Goal: Task Accomplishment & Management: Use online tool/utility

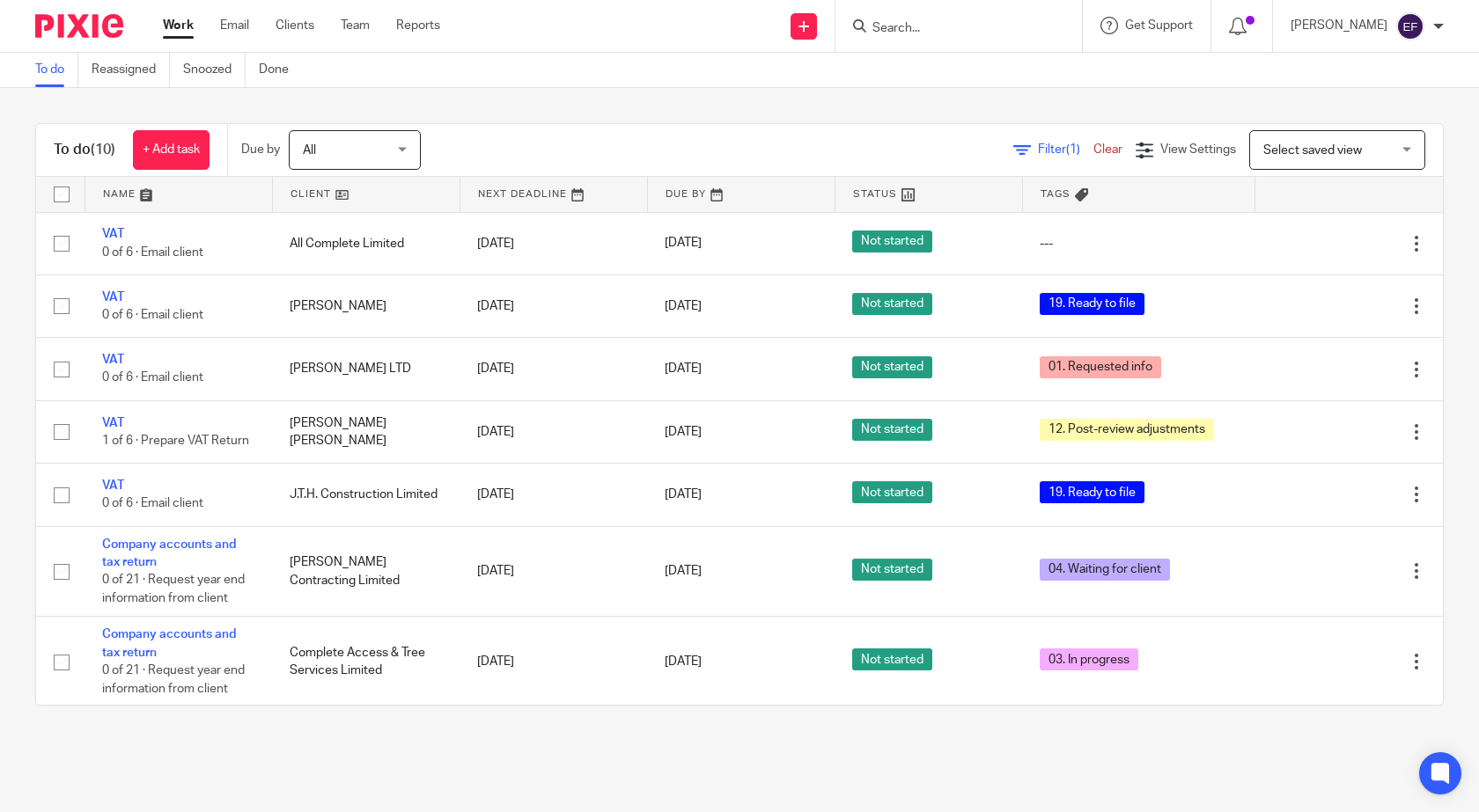
click at [1026, 7] on div at bounding box center [959, 26] width 247 height 52
click at [999, 18] on form at bounding box center [964, 26] width 187 height 22
click at [917, 26] on input "Search" at bounding box center [950, 29] width 159 height 16
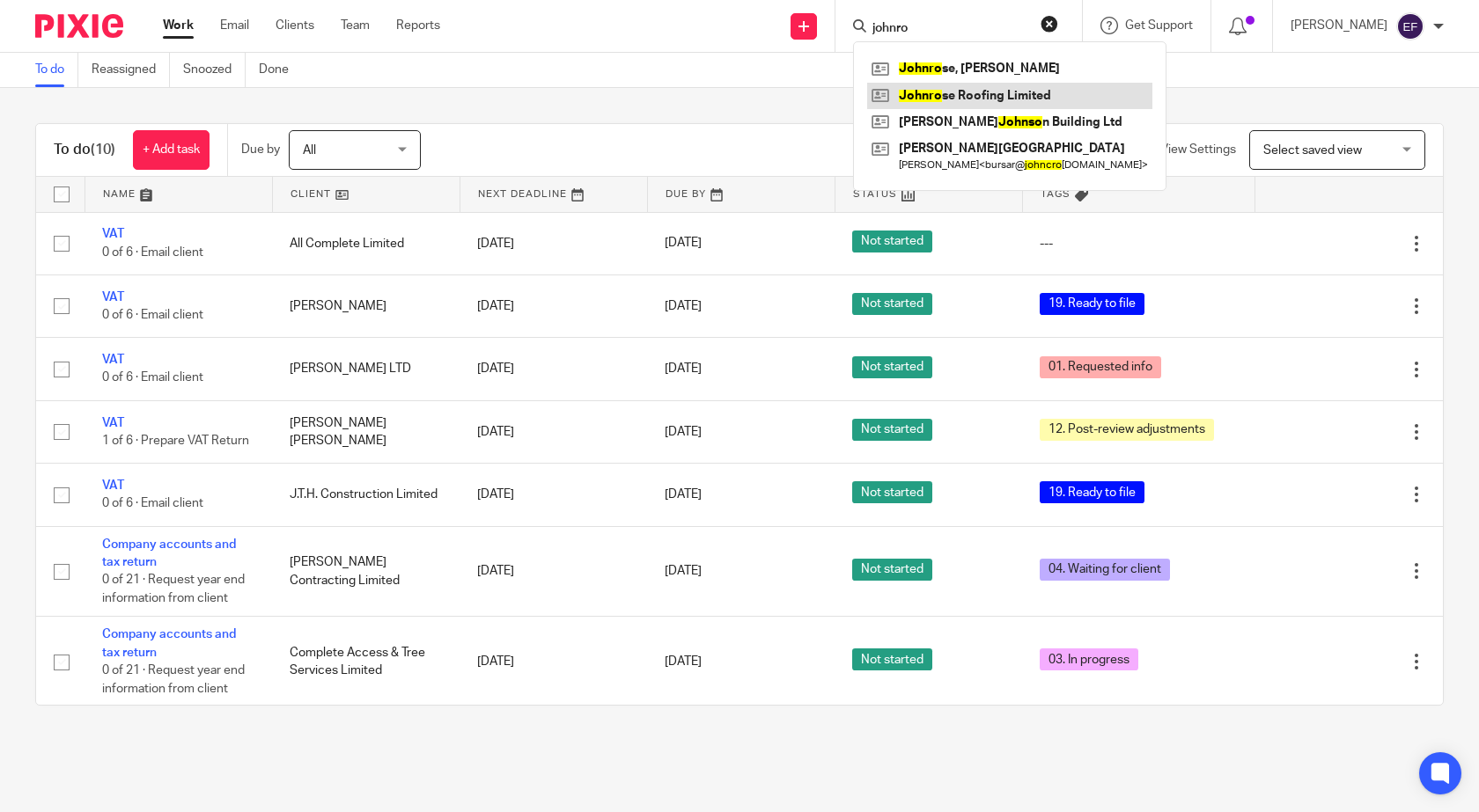
type input "johnro"
click at [1052, 99] on link at bounding box center [1010, 95] width 286 height 26
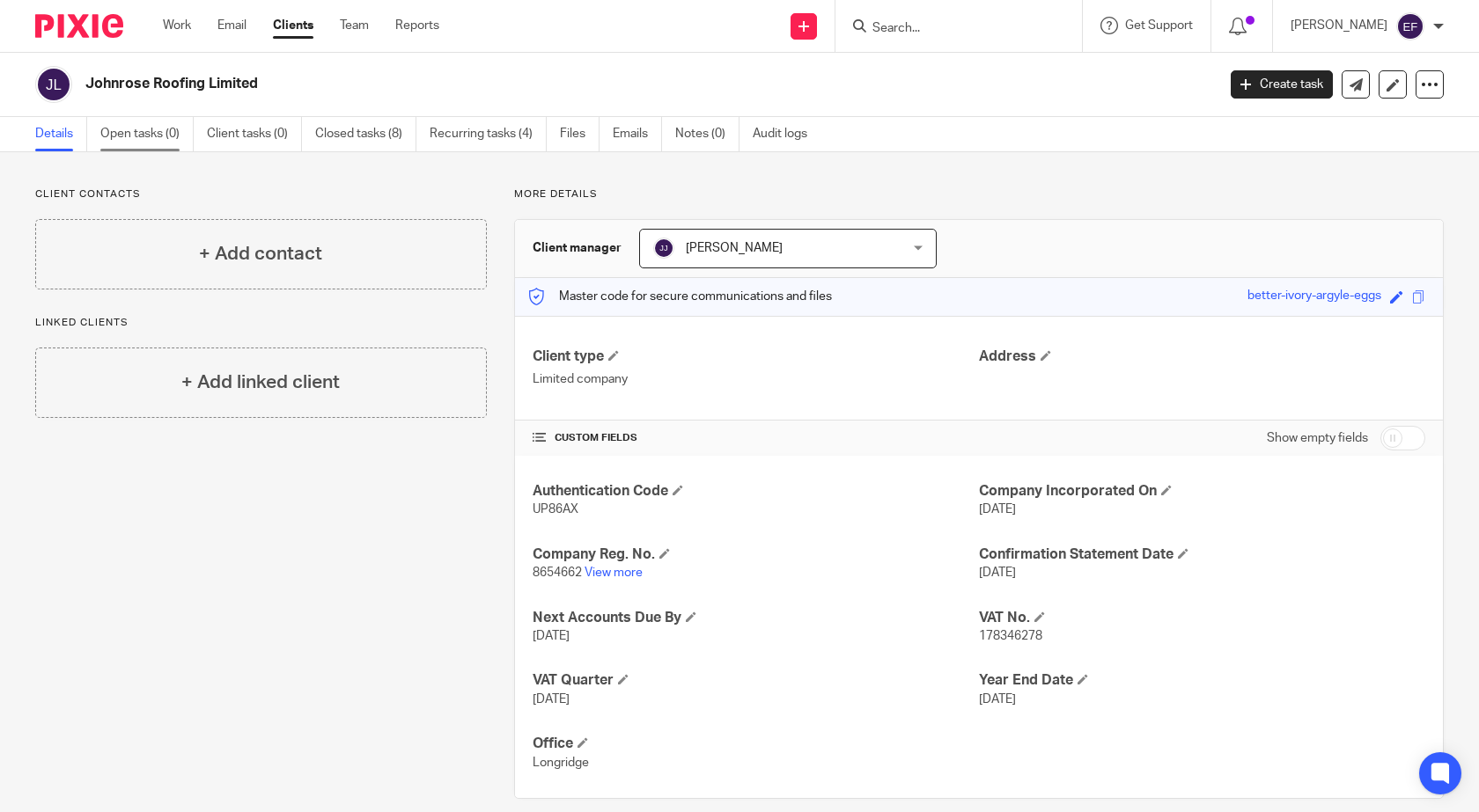
click at [141, 134] on link "Open tasks (0)" at bounding box center [147, 133] width 94 height 34
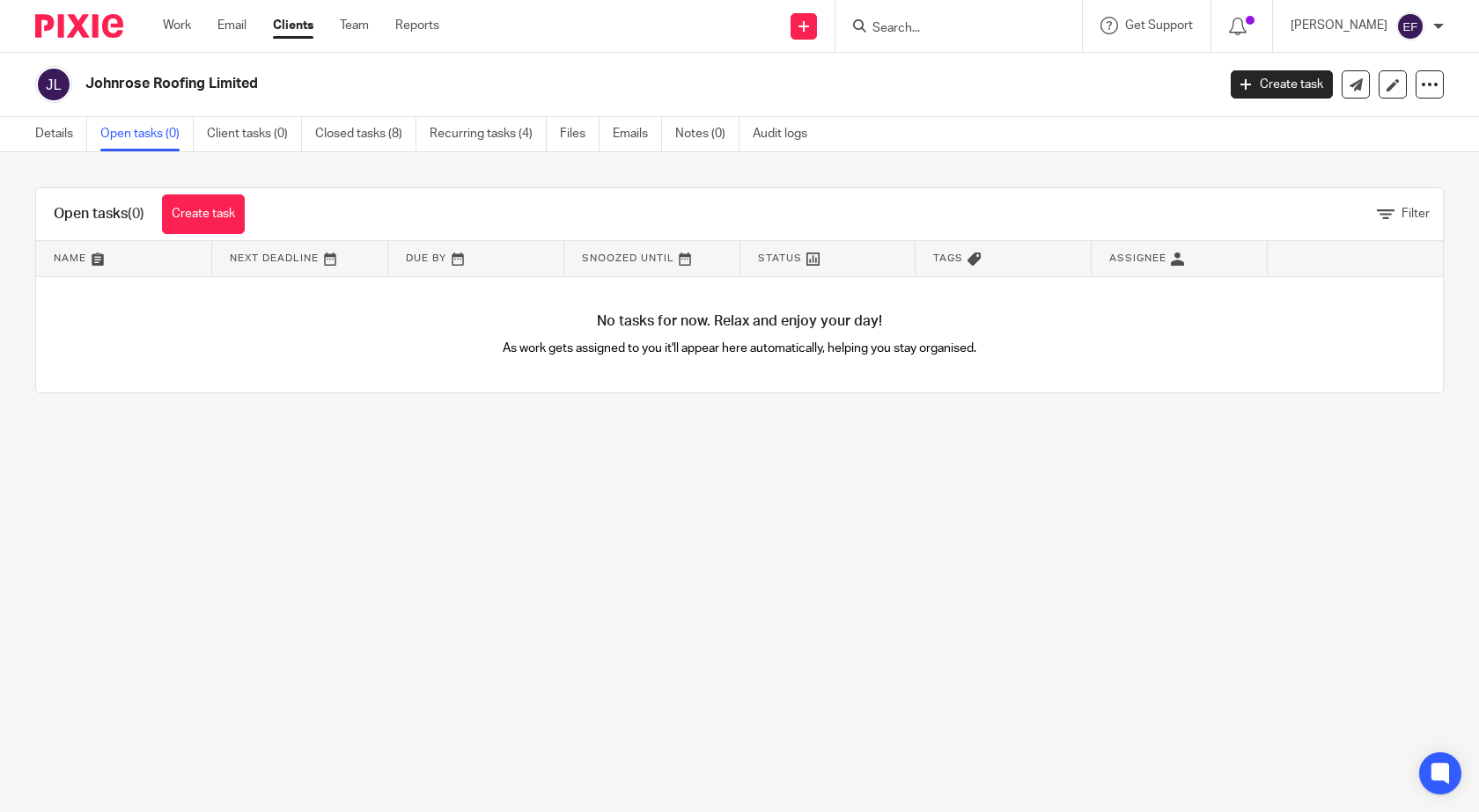
click at [388, 132] on link "Closed tasks (8)" at bounding box center [365, 133] width 101 height 34
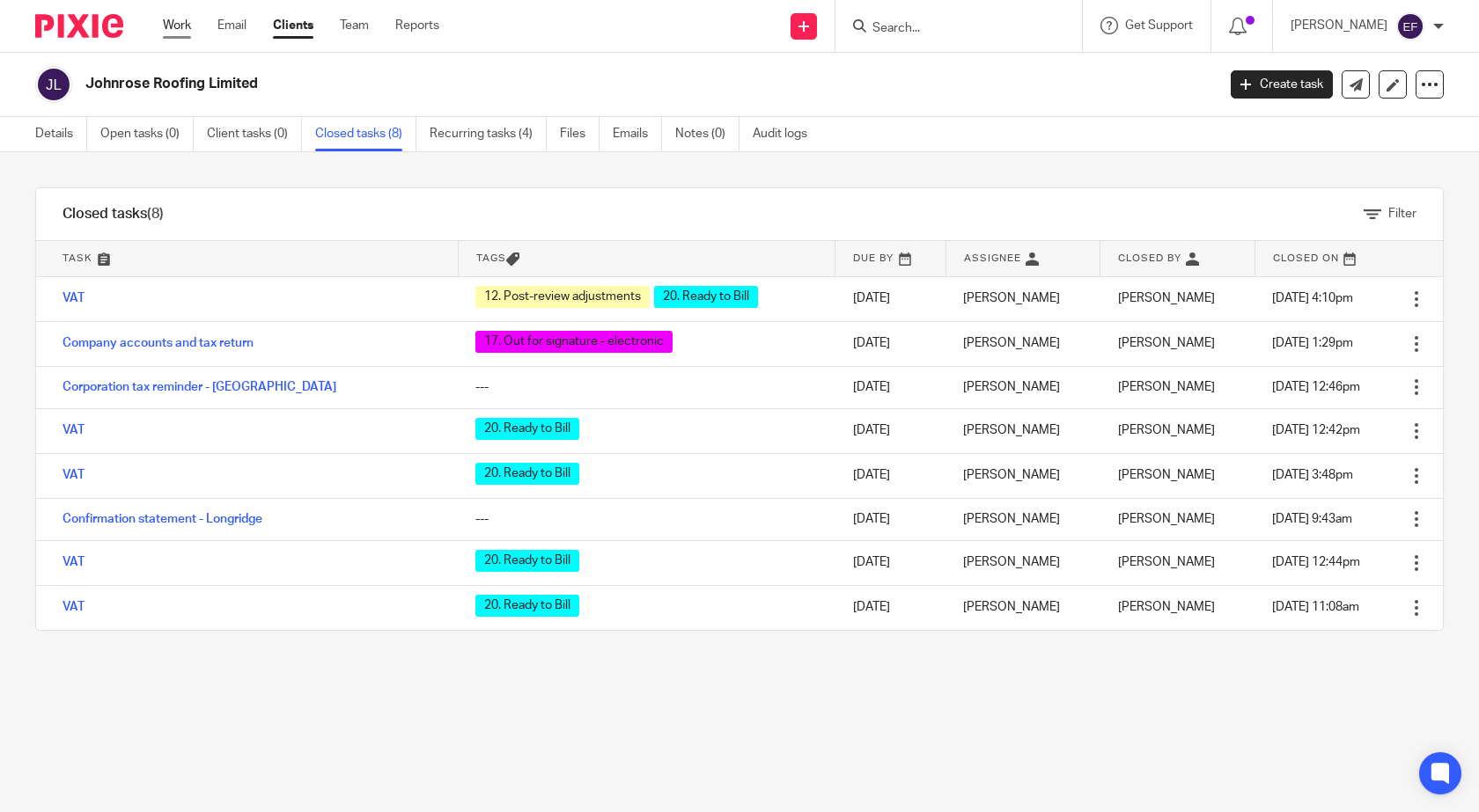
click at [179, 19] on link "Work" at bounding box center [177, 25] width 28 height 18
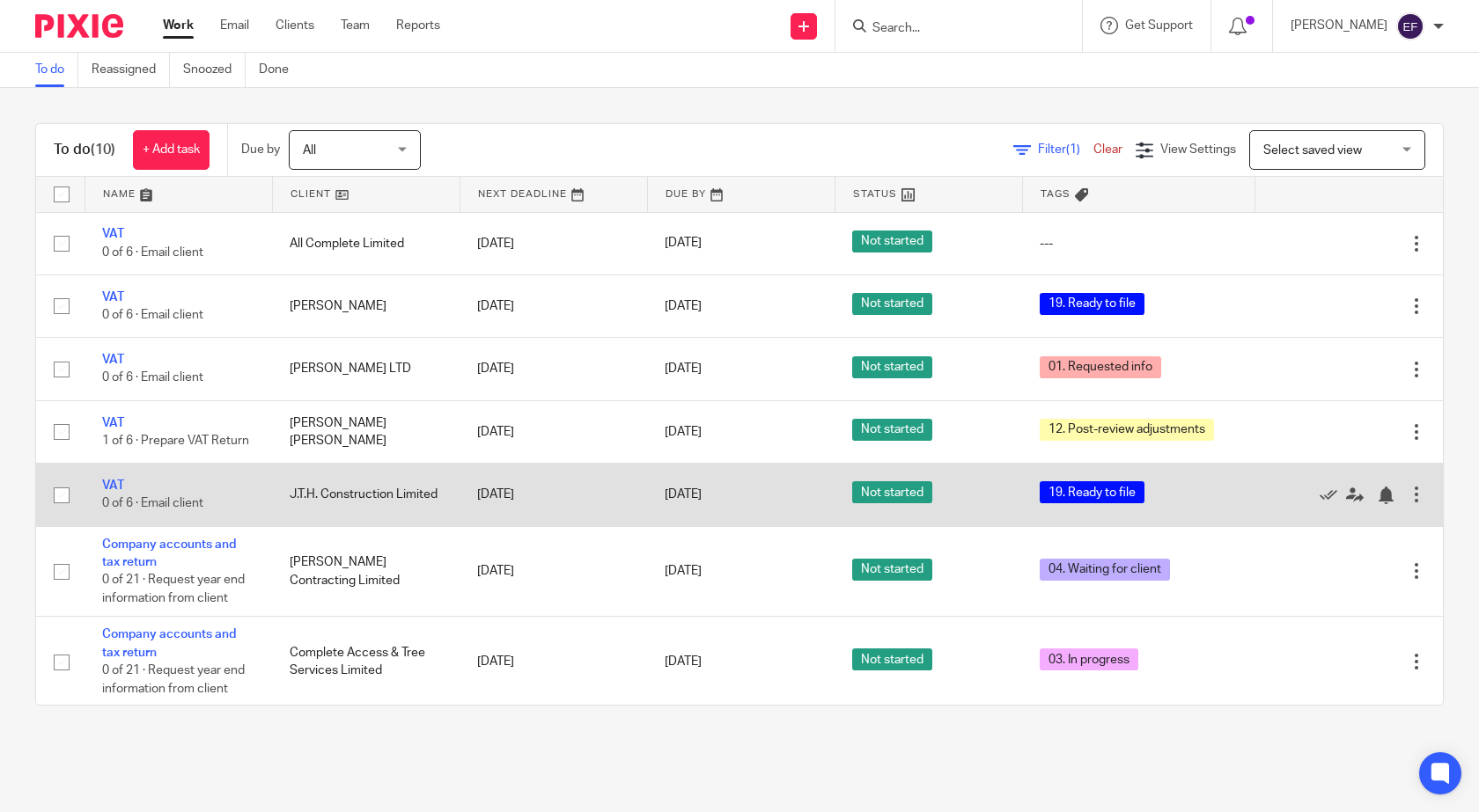
click at [125, 524] on td "VAT 0 of 6 · Email client" at bounding box center [178, 494] width 187 height 62
drag, startPoint x: 119, startPoint y: 483, endPoint x: 118, endPoint y: 494, distance: 11.0
click at [118, 492] on td "VAT 0 of 6 · Email client" at bounding box center [178, 494] width 187 height 62
click at [118, 492] on link "VAT" at bounding box center [113, 485] width 22 height 12
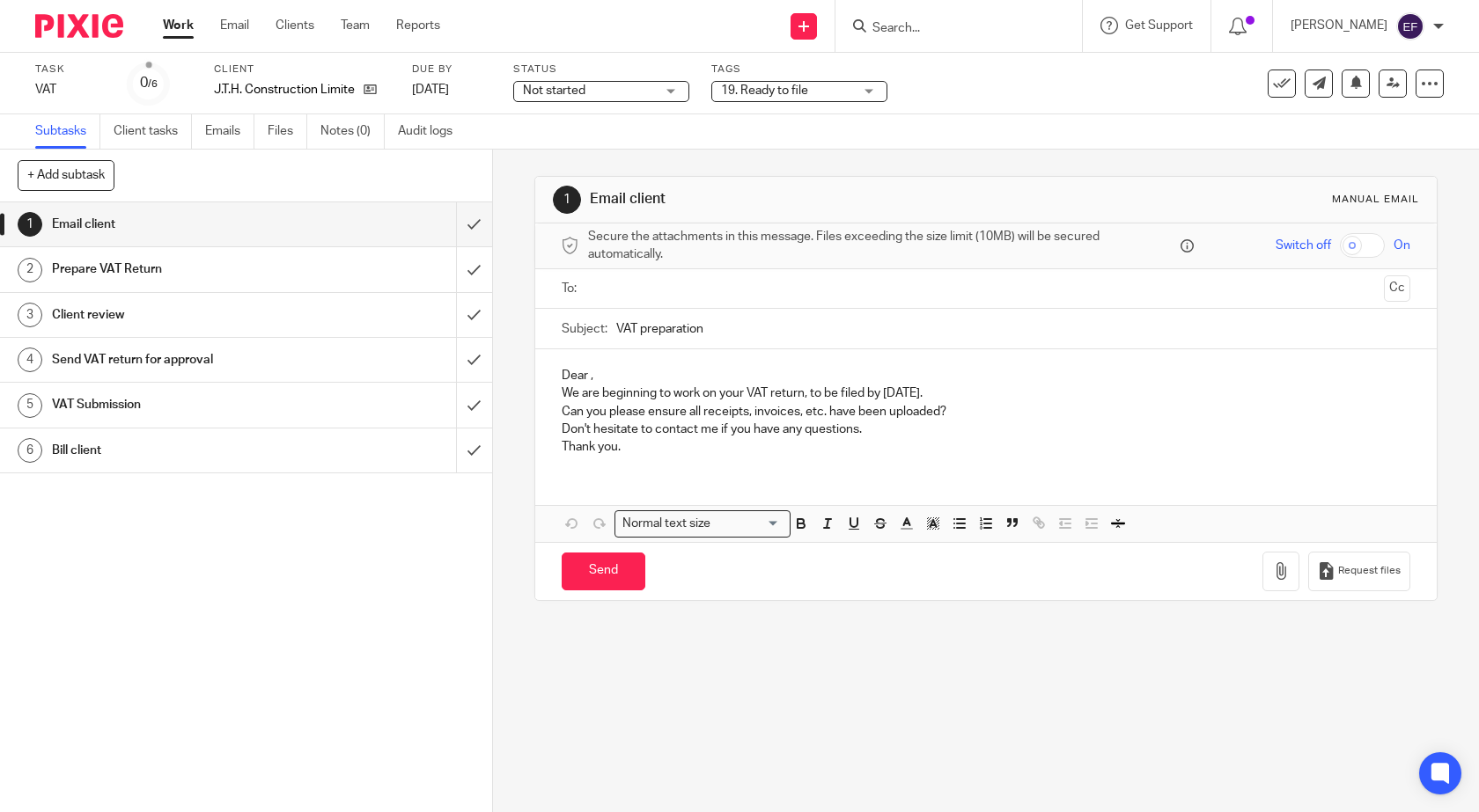
click at [785, 103] on div "Tags 19. Ready to file 01. Requested info 02. Records received 03. In progress …" at bounding box center [799, 83] width 176 height 43
click at [785, 90] on span "19. Ready to file" at bounding box center [764, 90] width 87 height 12
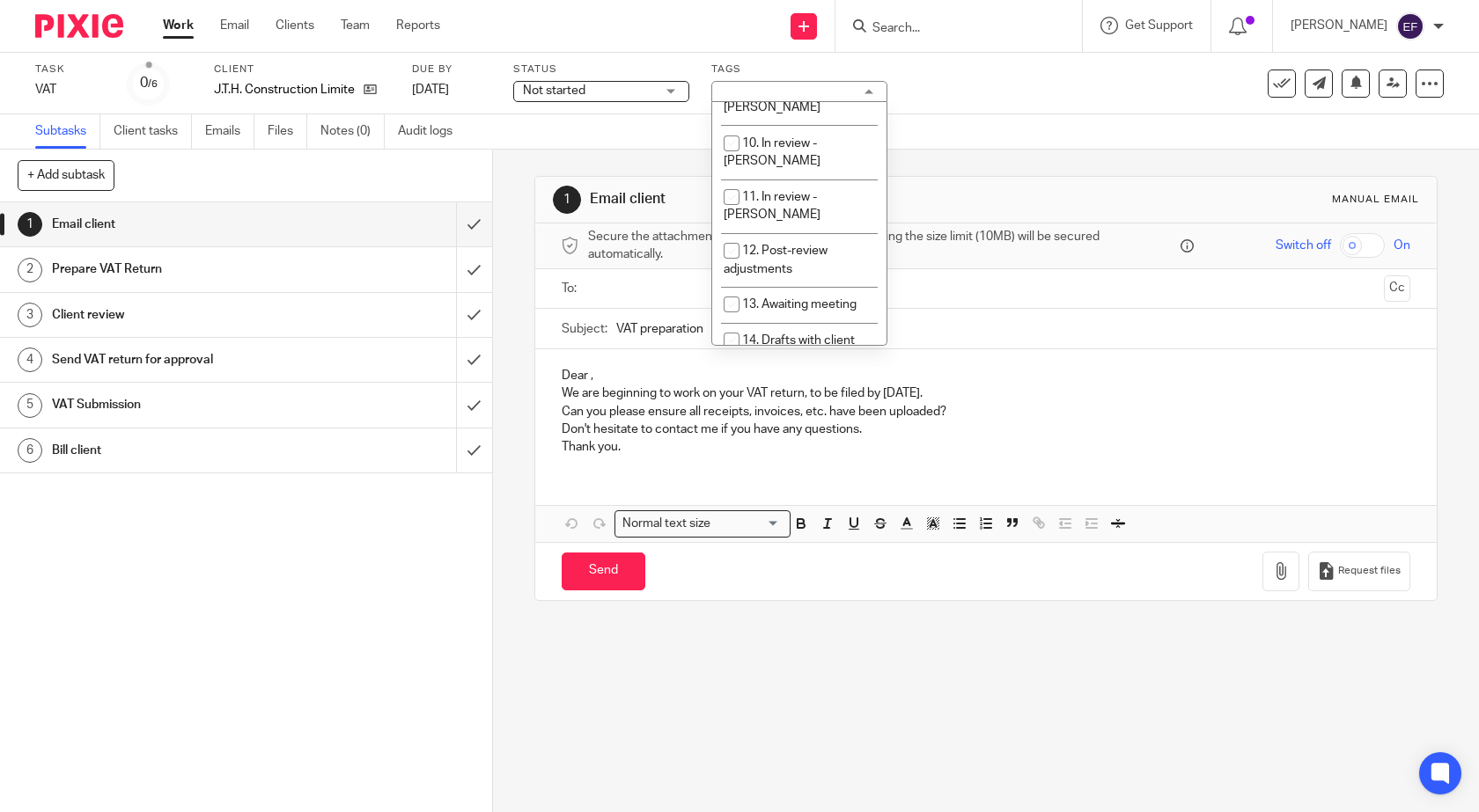
scroll to position [615, 0]
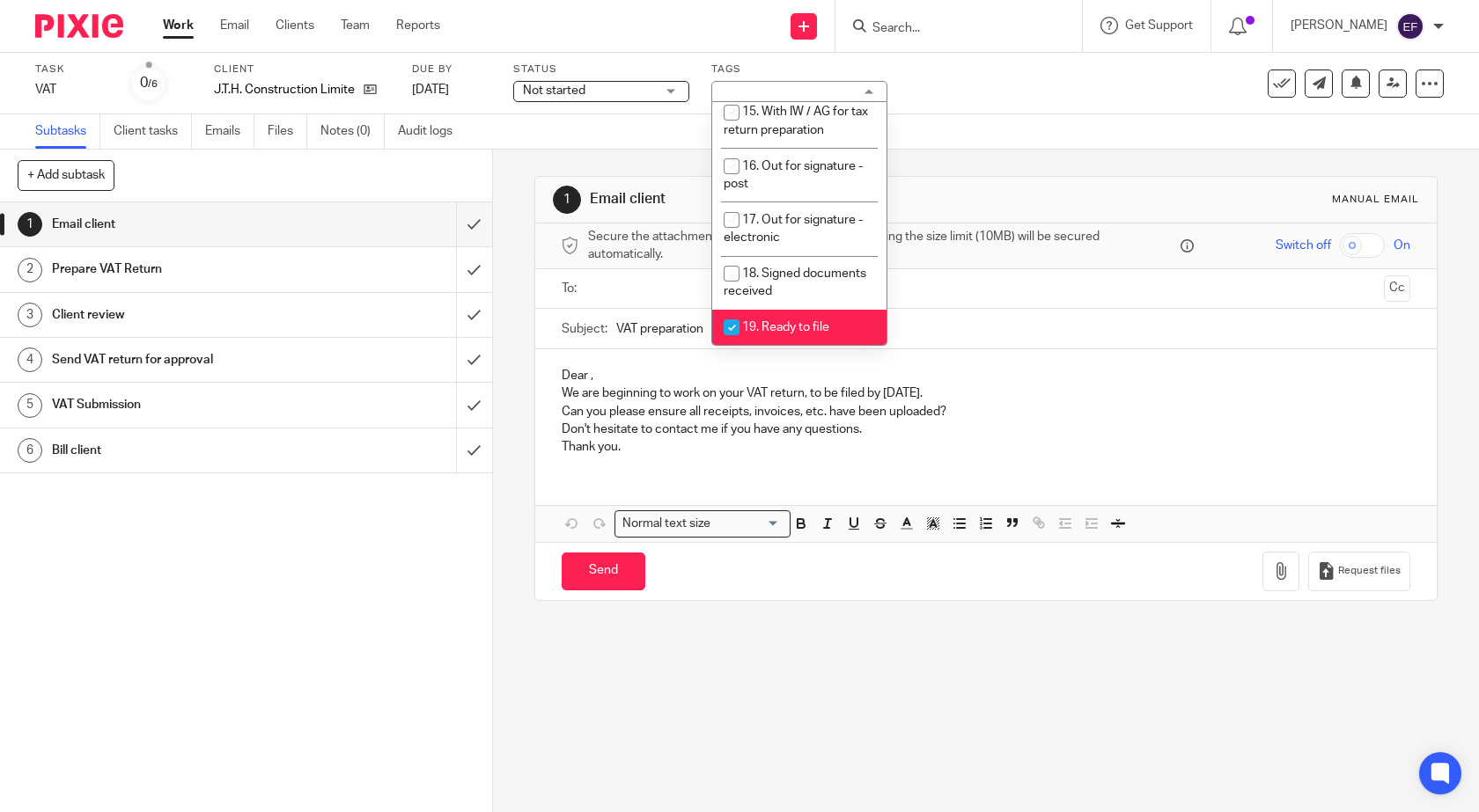
click at [797, 321] on span "19. Ready to file" at bounding box center [785, 326] width 87 height 12
checkbox input "false"
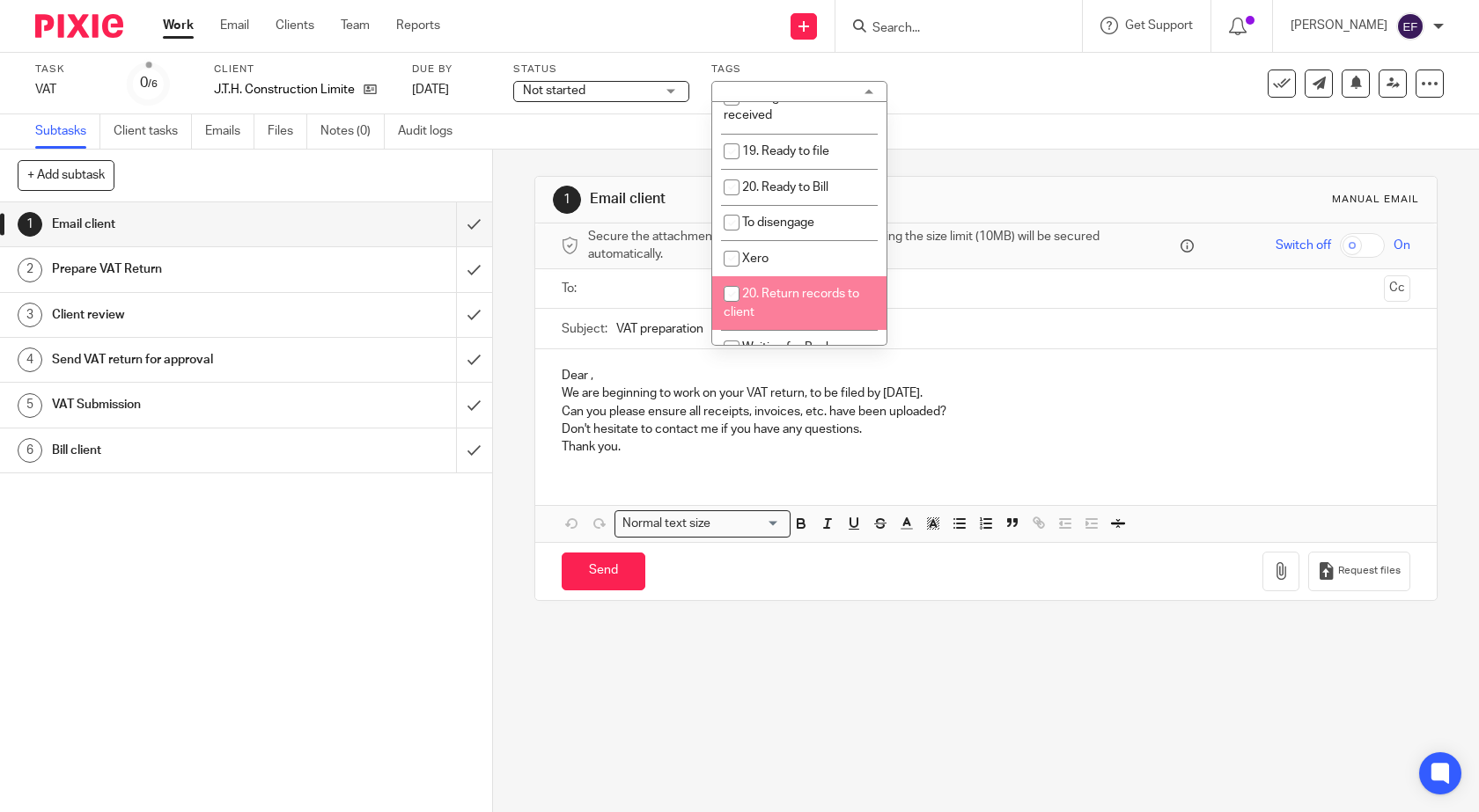
scroll to position [812, 0]
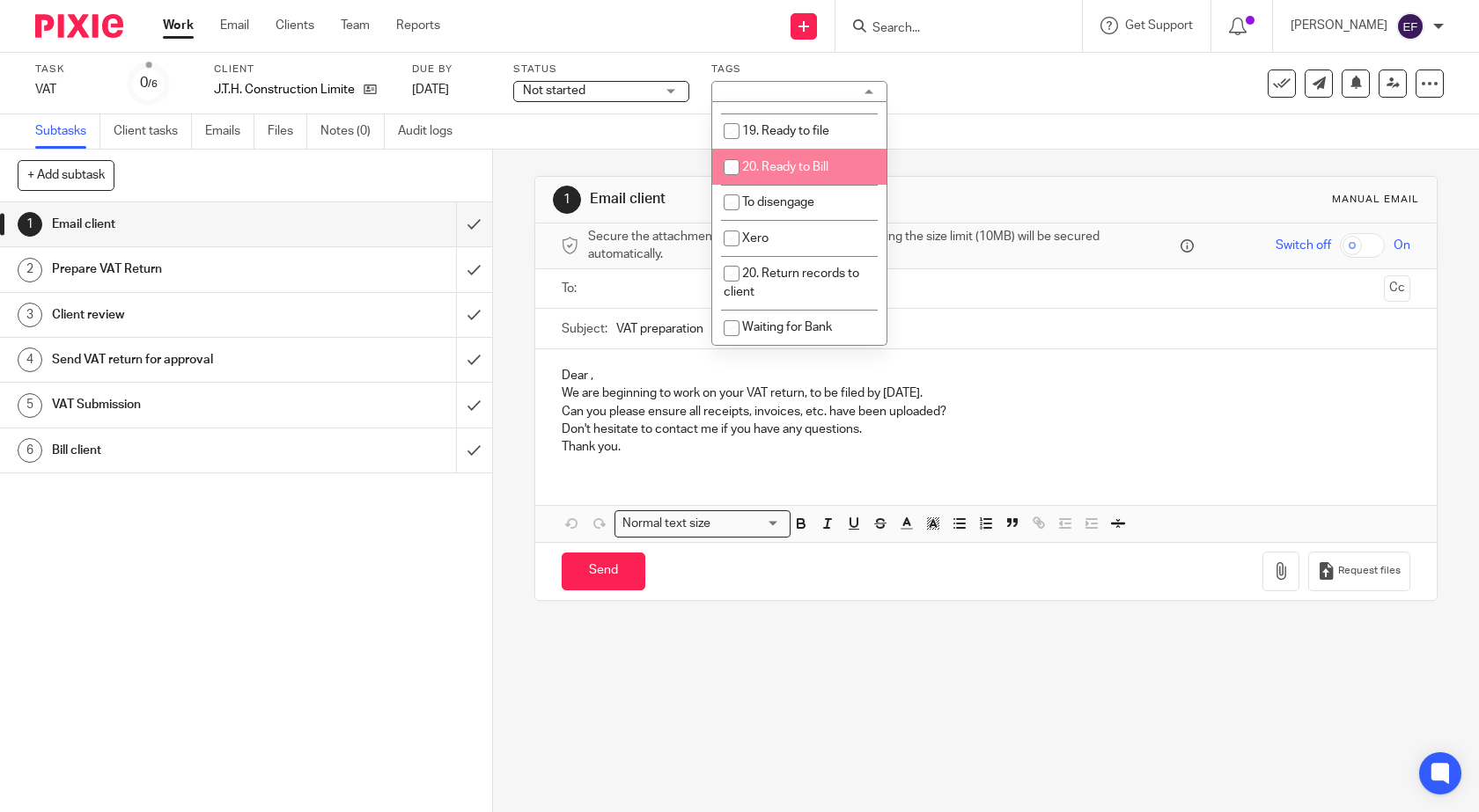
click at [797, 161] on span "20. Ready to Bill" at bounding box center [784, 167] width 86 height 12
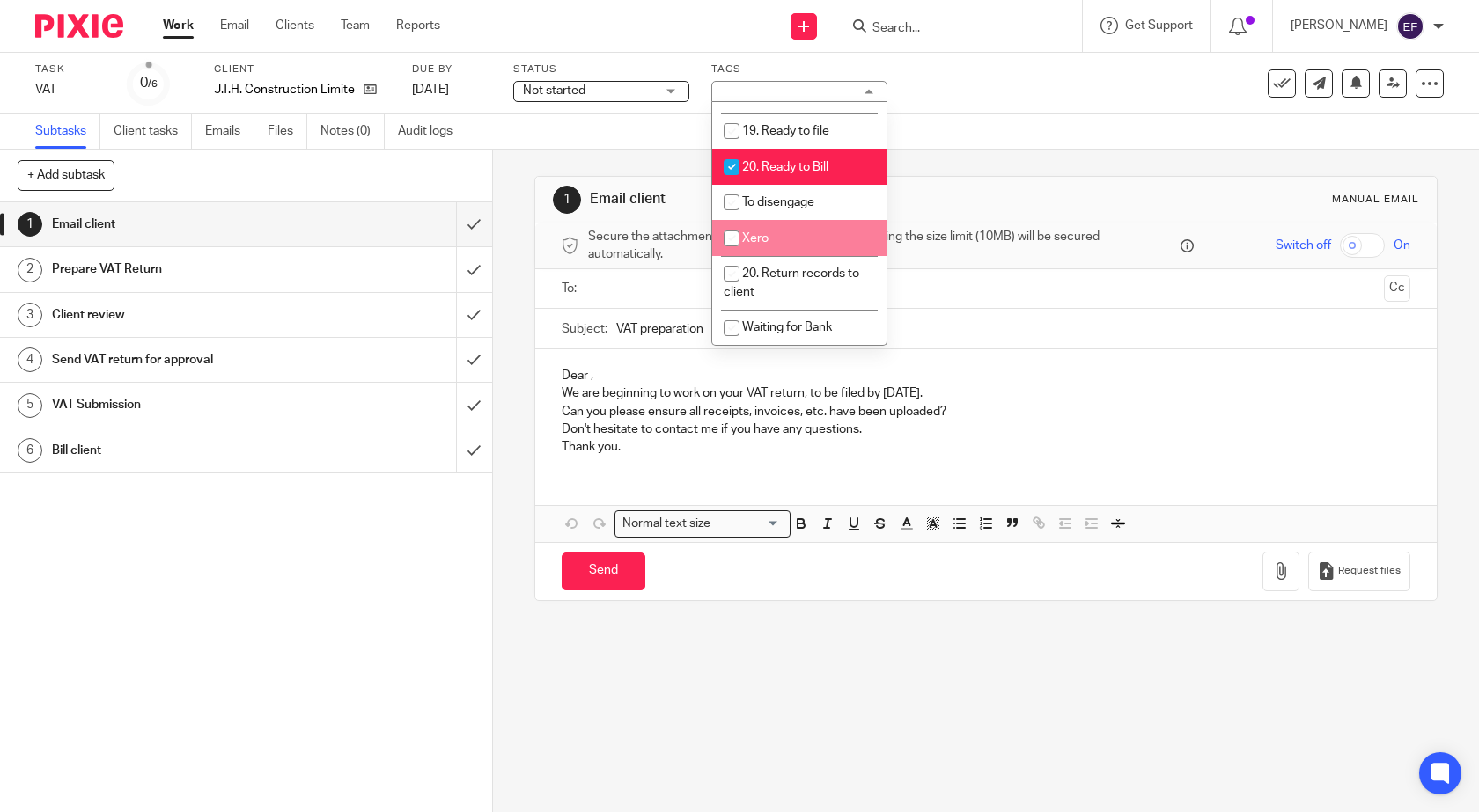
scroll to position [724, 0]
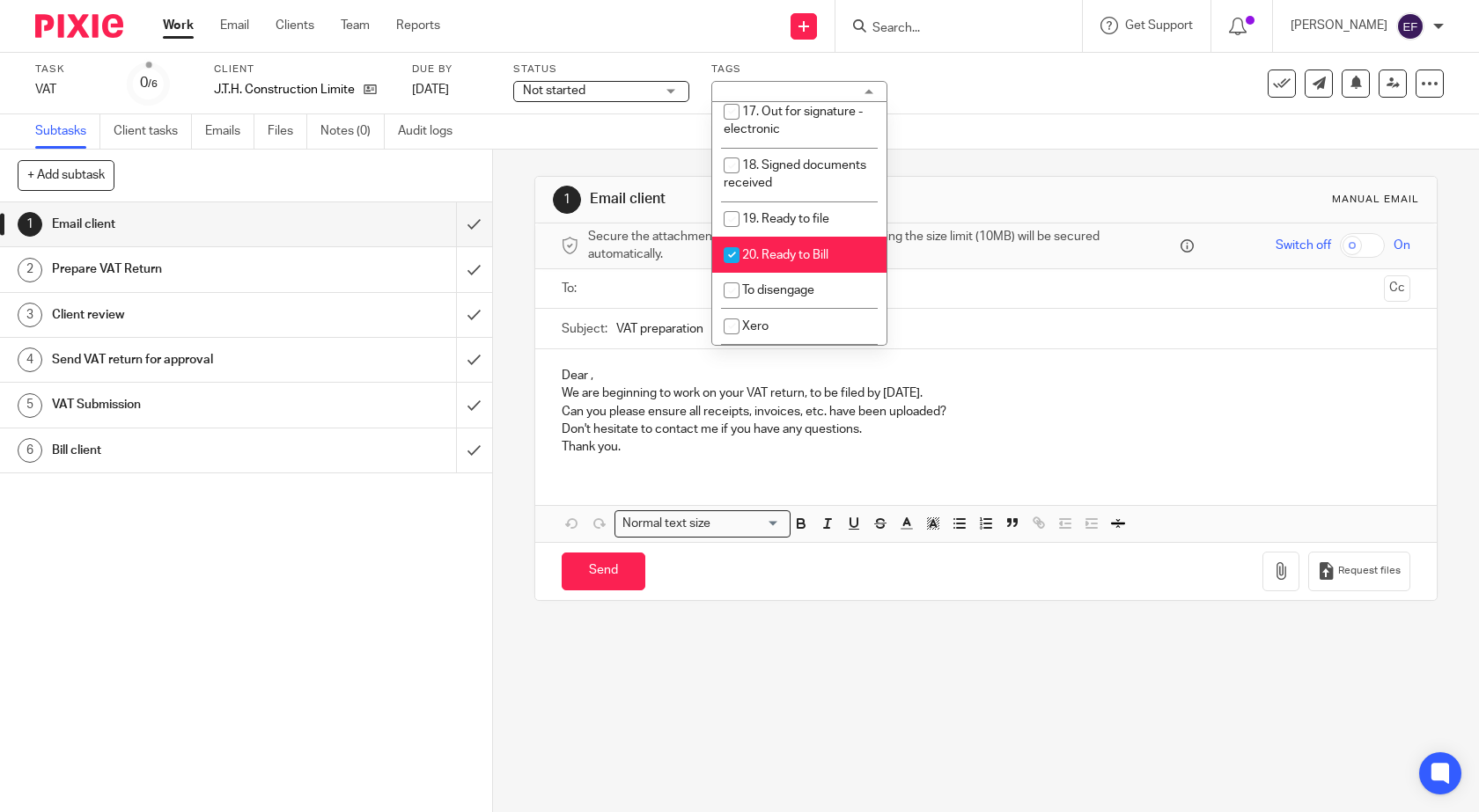
click at [770, 236] on li "20. Ready to Bill" at bounding box center [799, 254] width 174 height 36
checkbox input "false"
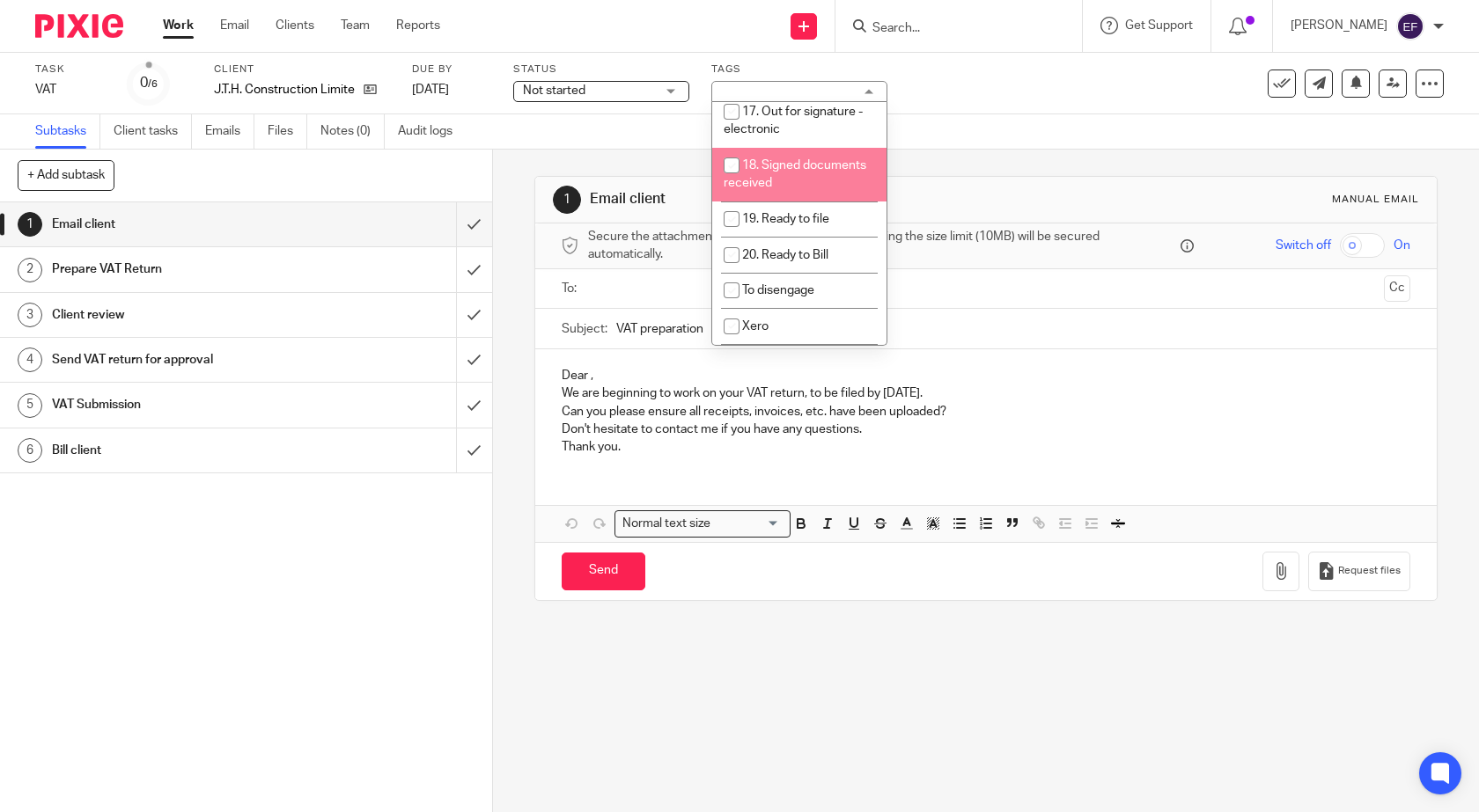
scroll to position [548, 0]
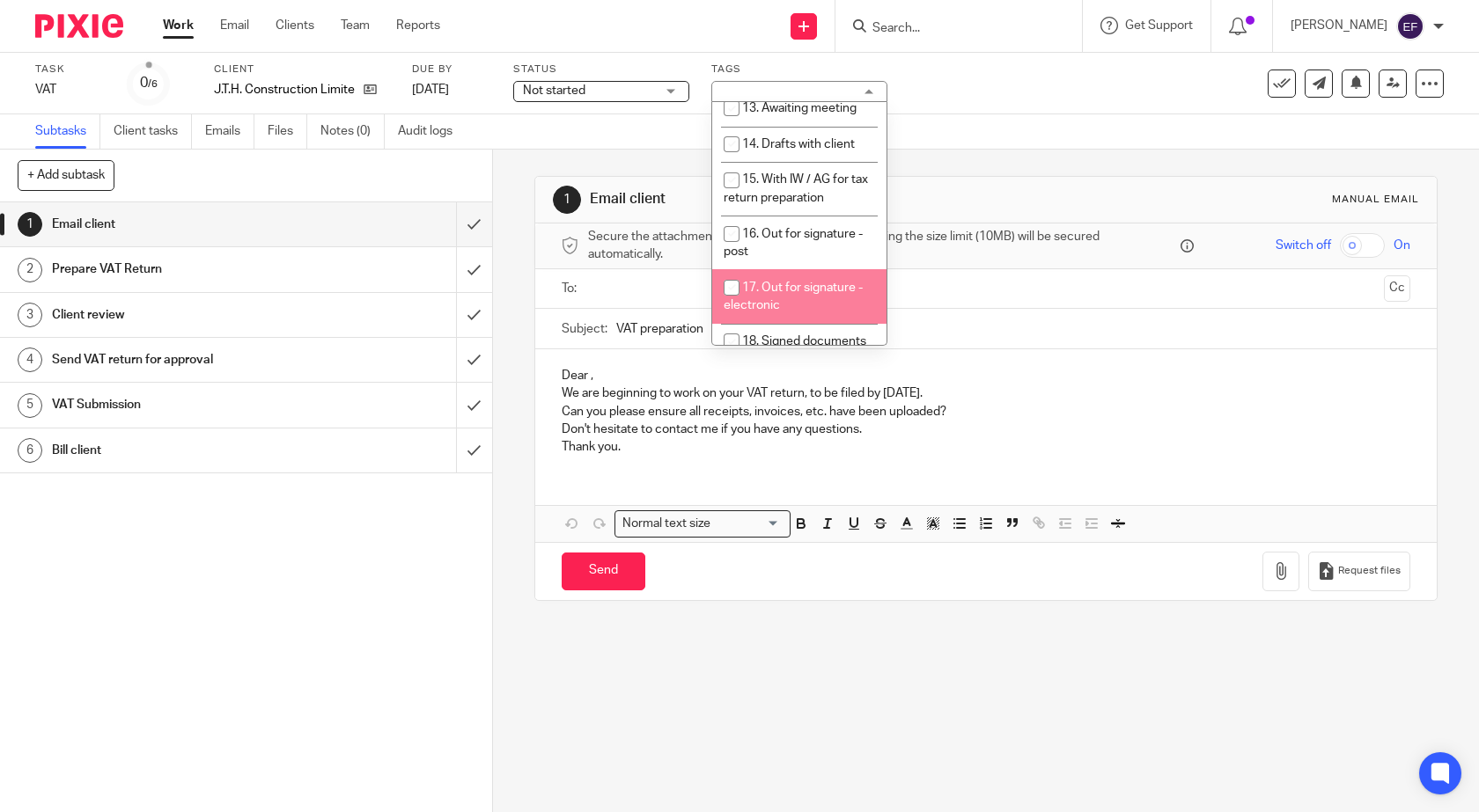
click at [795, 282] on span "17. Out for signature - electronic" at bounding box center [793, 297] width 139 height 31
checkbox input "true"
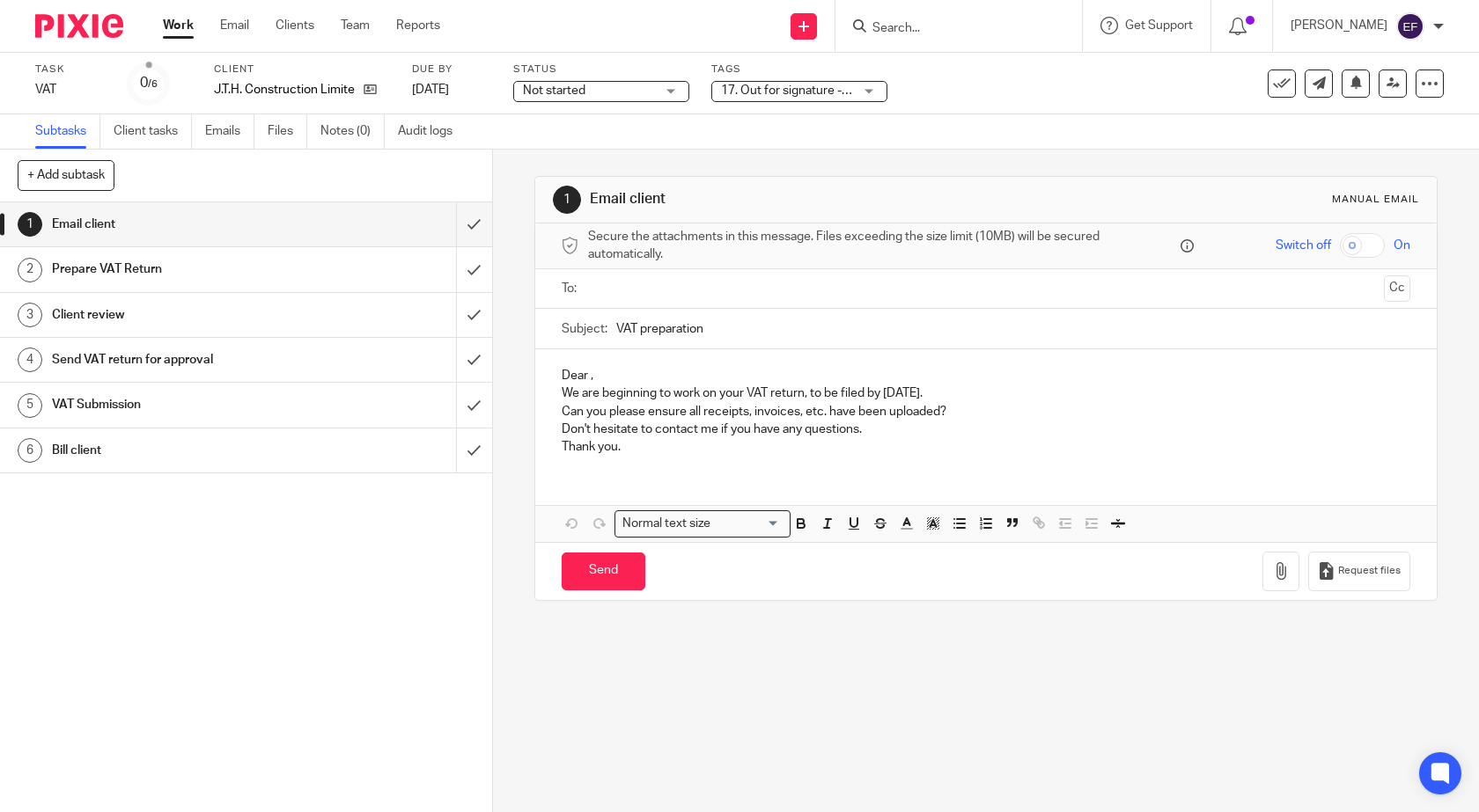
click at [174, 22] on link "Work" at bounding box center [178, 25] width 31 height 18
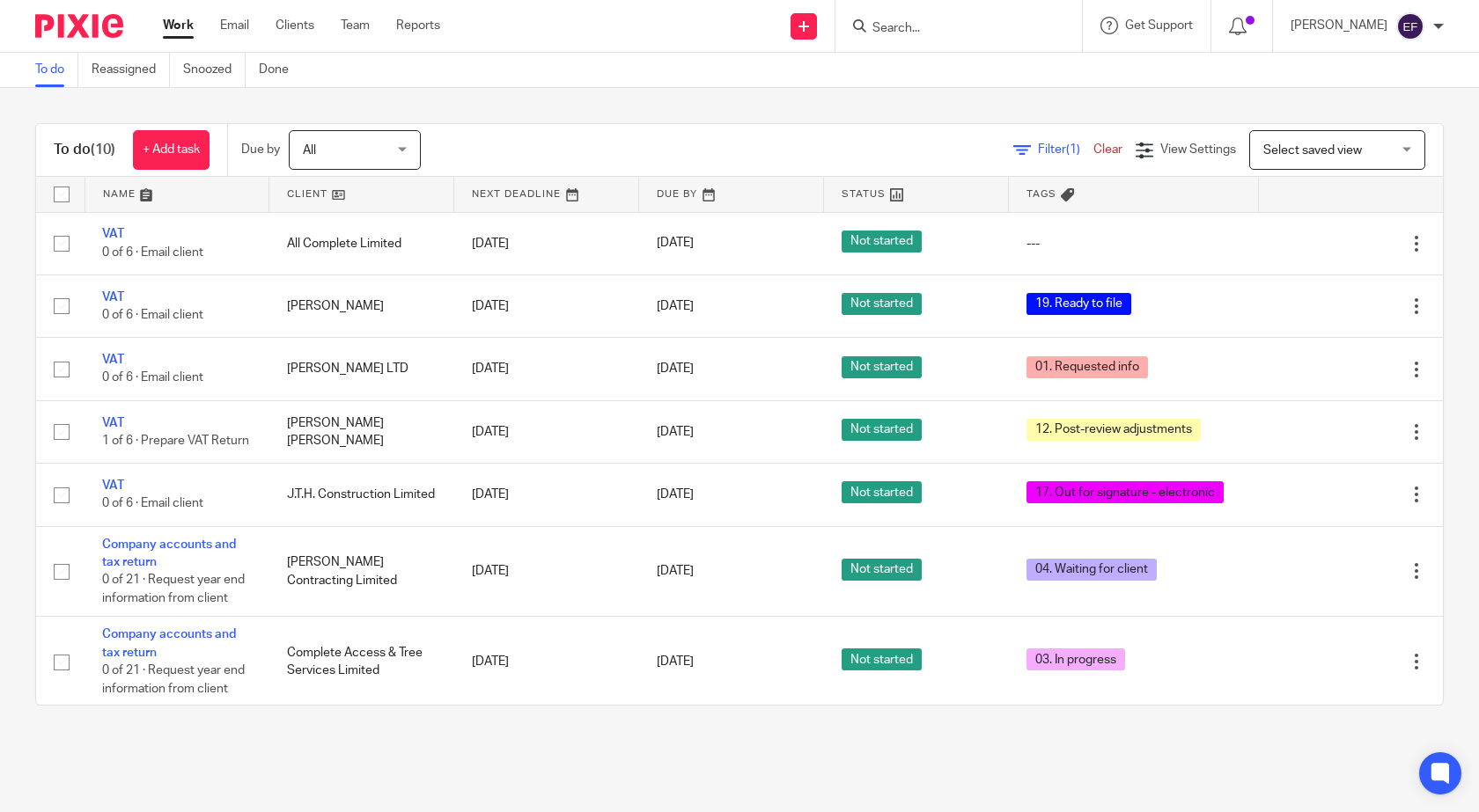
click at [1450, 270] on div "To do (10) + Add task Due by All All [DATE] [DATE] This week Next week This mon…" at bounding box center [739, 414] width 1479 height 653
